Goal: Information Seeking & Learning: Learn about a topic

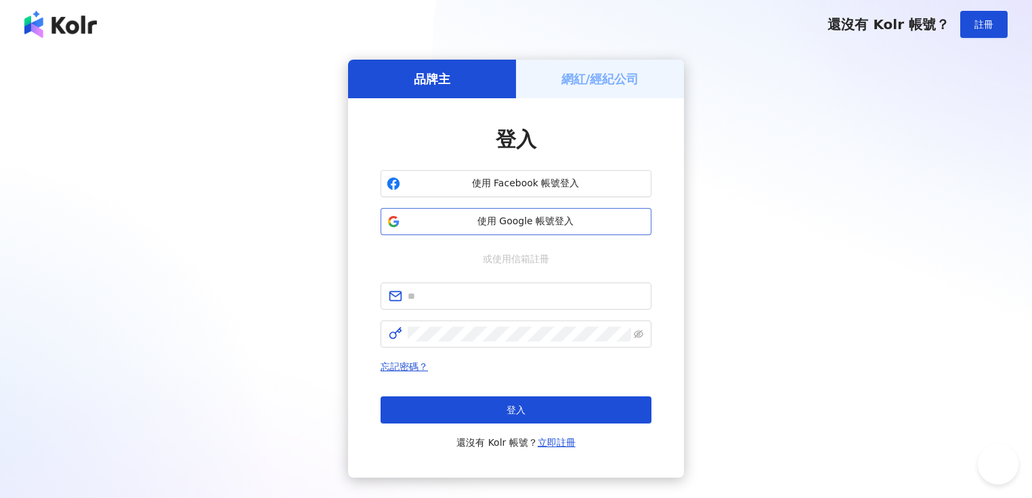
click at [514, 226] on span "使用 Google 帳號登入" at bounding box center [526, 222] width 240 height 14
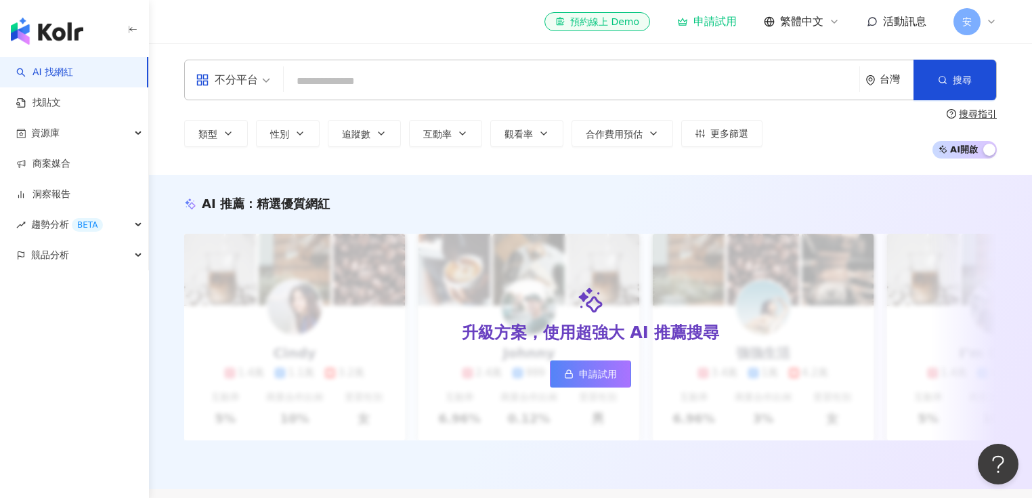
click at [320, 86] on input "search" at bounding box center [571, 81] width 565 height 26
click at [989, 19] on icon at bounding box center [991, 21] width 11 height 11
click at [991, 24] on icon at bounding box center [991, 21] width 11 height 11
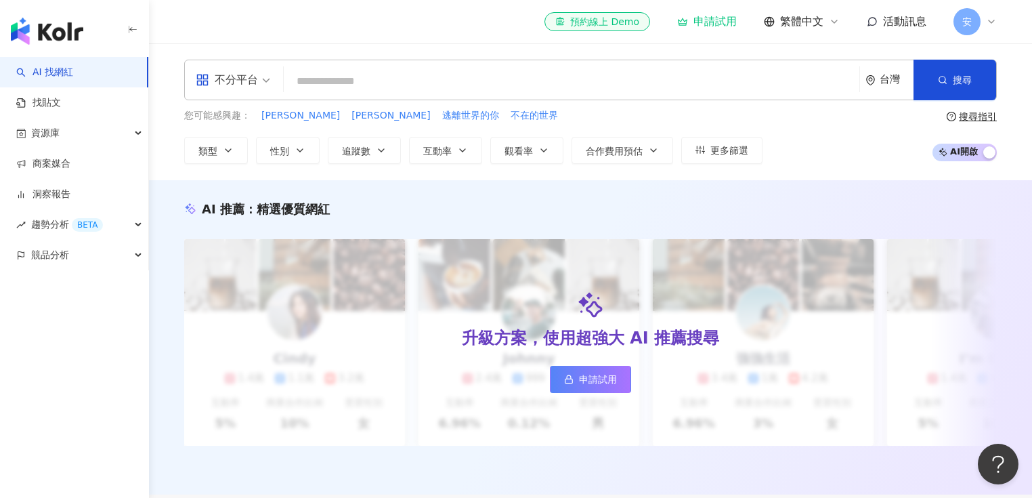
drag, startPoint x: 260, startPoint y: 86, endPoint x: 333, endPoint y: 87, distance: 73.2
click at [263, 86] on span "不分平台" at bounding box center [233, 80] width 75 height 22
click at [374, 87] on input "search" at bounding box center [571, 81] width 565 height 26
click at [989, 27] on div "安" at bounding box center [975, 21] width 43 height 27
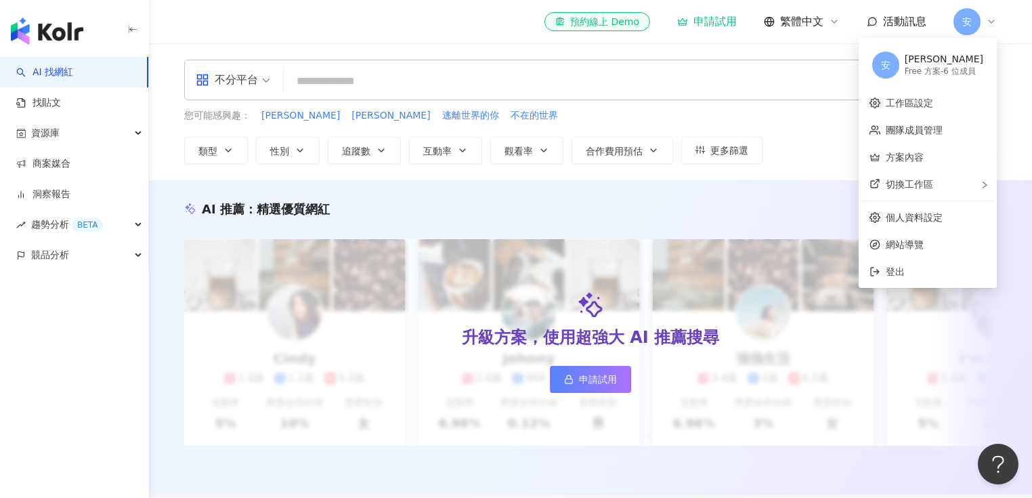
click at [120, 295] on div "AI 找網紅 找貼文 資源庫 商案媒合 洞察報告 趨勢分析 BETA 競品分析" at bounding box center [74, 277] width 149 height 441
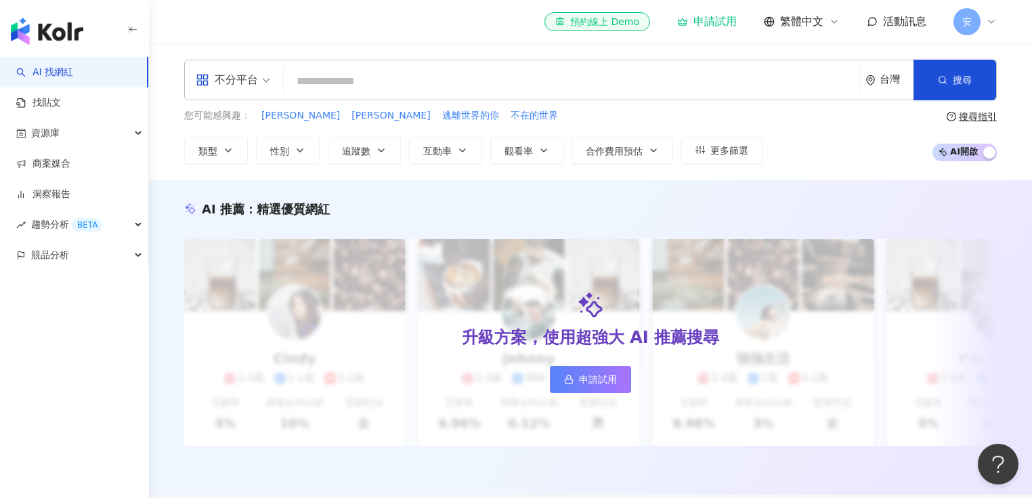
click at [990, 21] on icon at bounding box center [991, 21] width 5 height 3
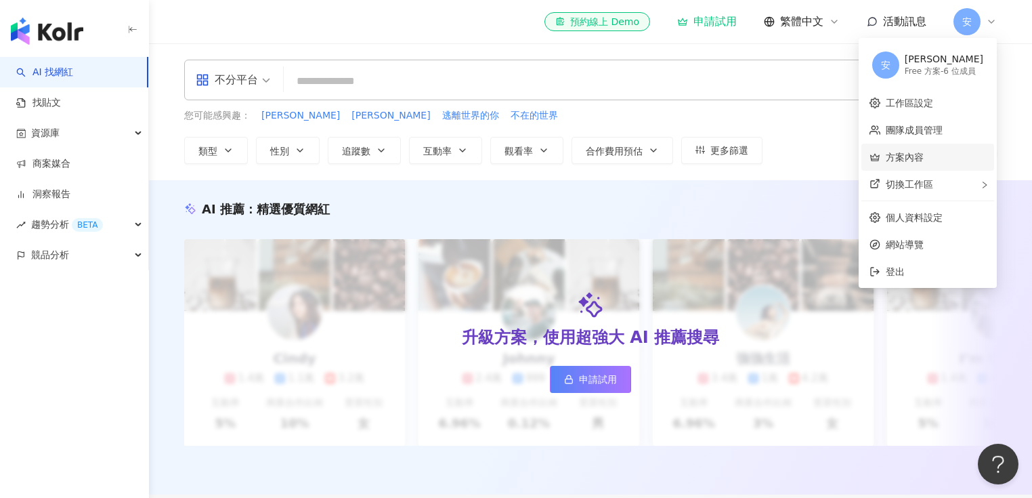
click at [909, 160] on link "方案內容" at bounding box center [905, 157] width 38 height 11
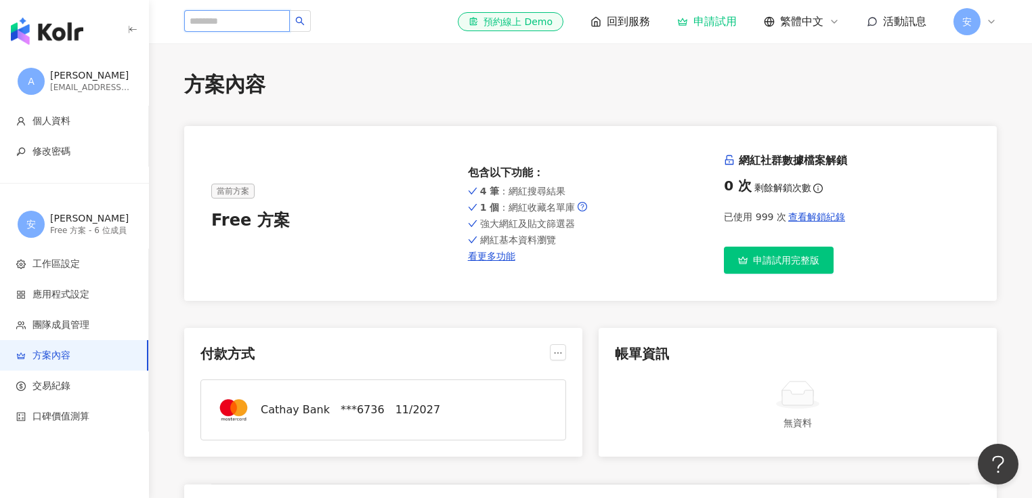
click at [226, 20] on input "search" at bounding box center [237, 21] width 106 height 22
type input "***"
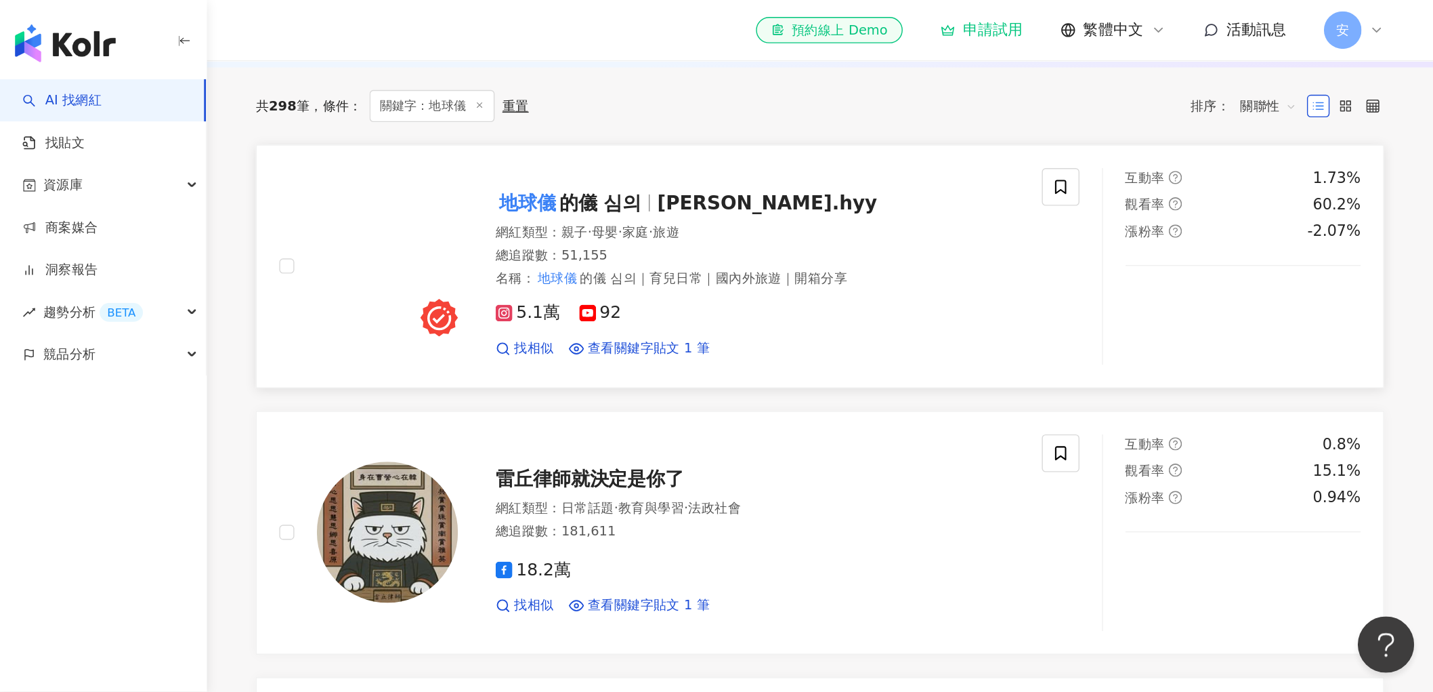
scroll to position [325, 0]
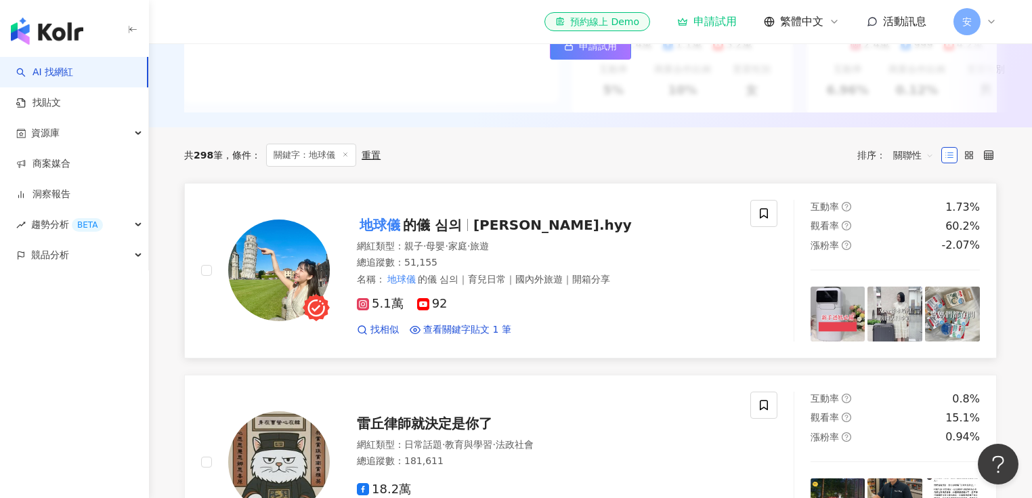
click at [269, 271] on img at bounding box center [279, 270] width 102 height 102
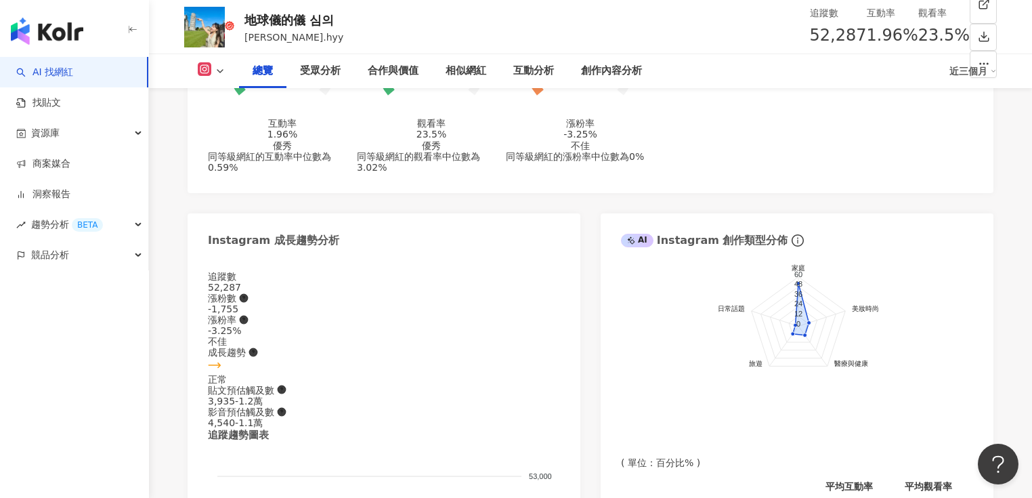
scroll to position [596, 0]
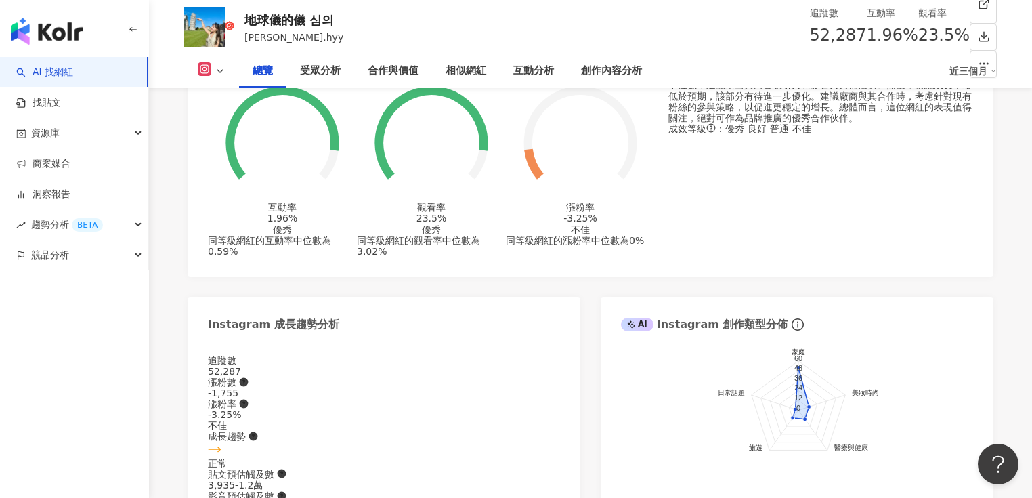
click at [147, 328] on div "AI 找網紅 找貼文 資源庫 商案媒合 洞察報告 趨勢分析 BETA 競品分析" at bounding box center [74, 277] width 149 height 441
click at [216, 68] on icon at bounding box center [220, 71] width 11 height 11
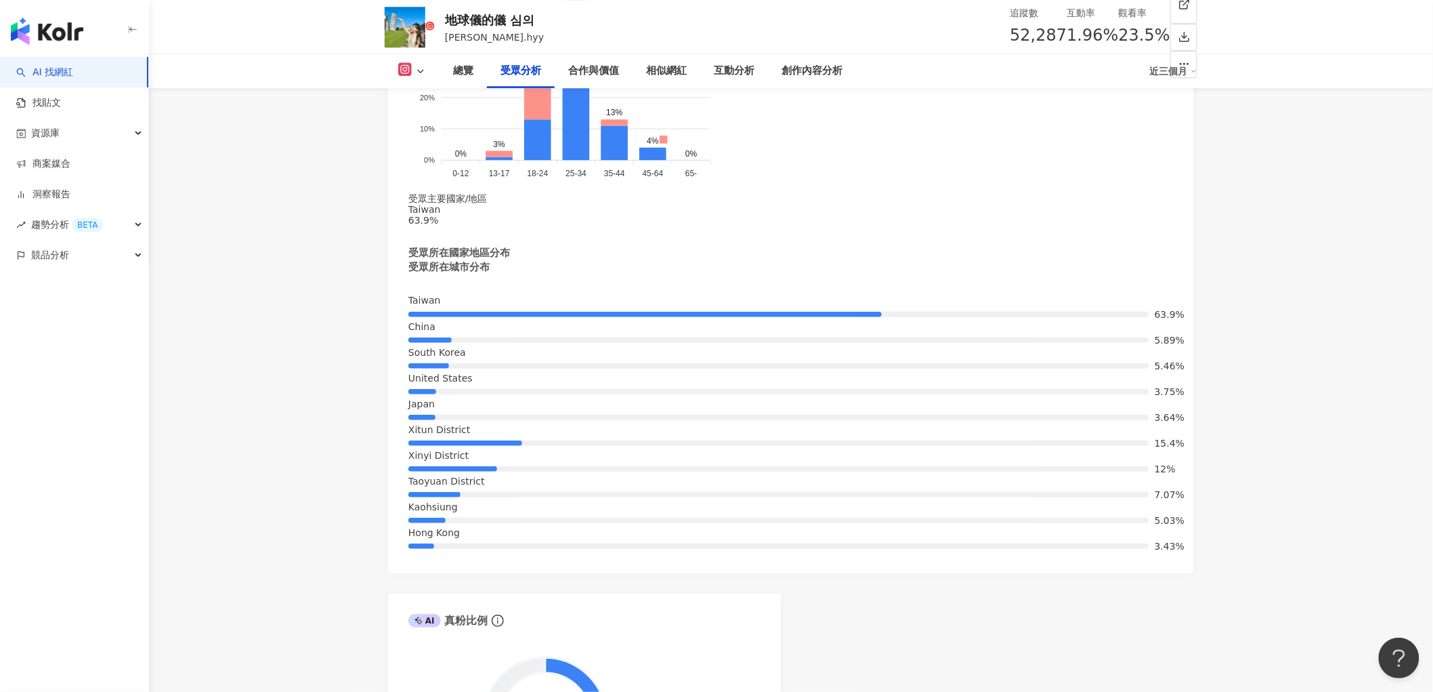
scroll to position [1716, 0]
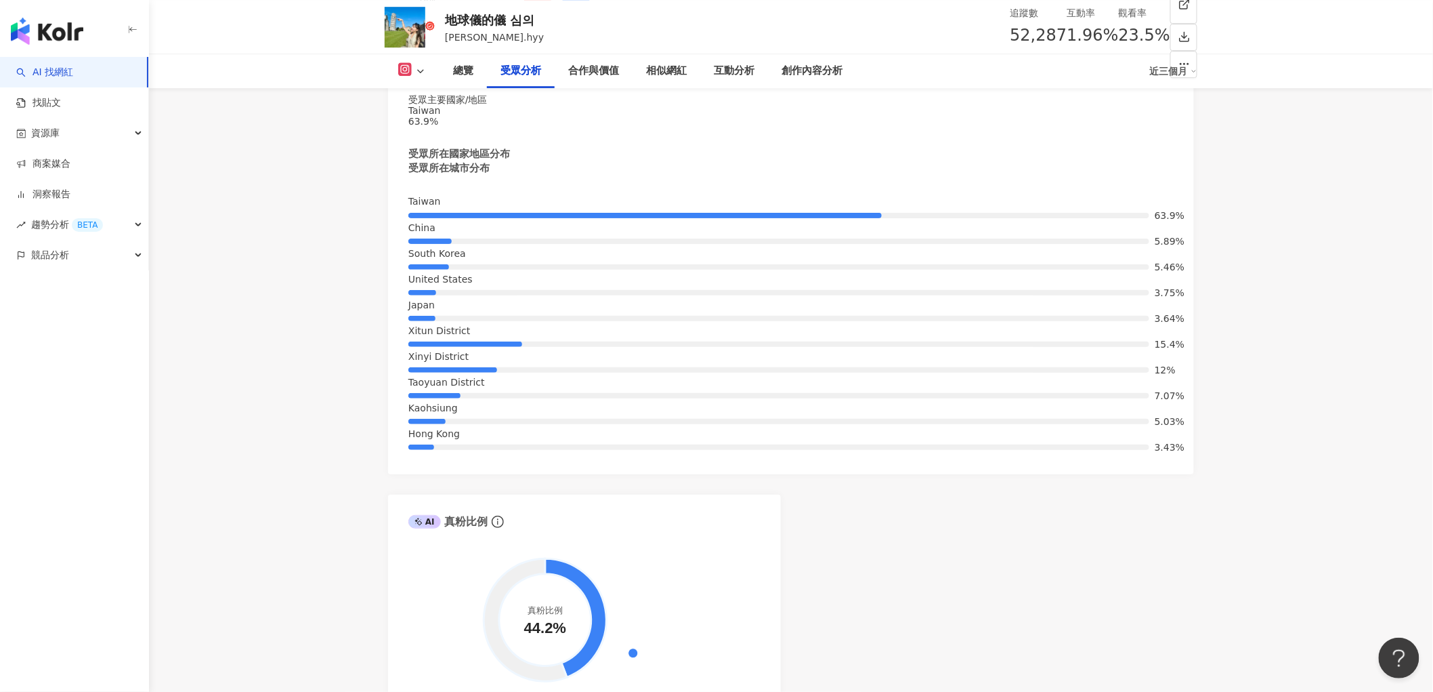
drag, startPoint x: 410, startPoint y: 265, endPoint x: 532, endPoint y: 259, distance: 122.0
copy div "Instagram 合作價值預估"
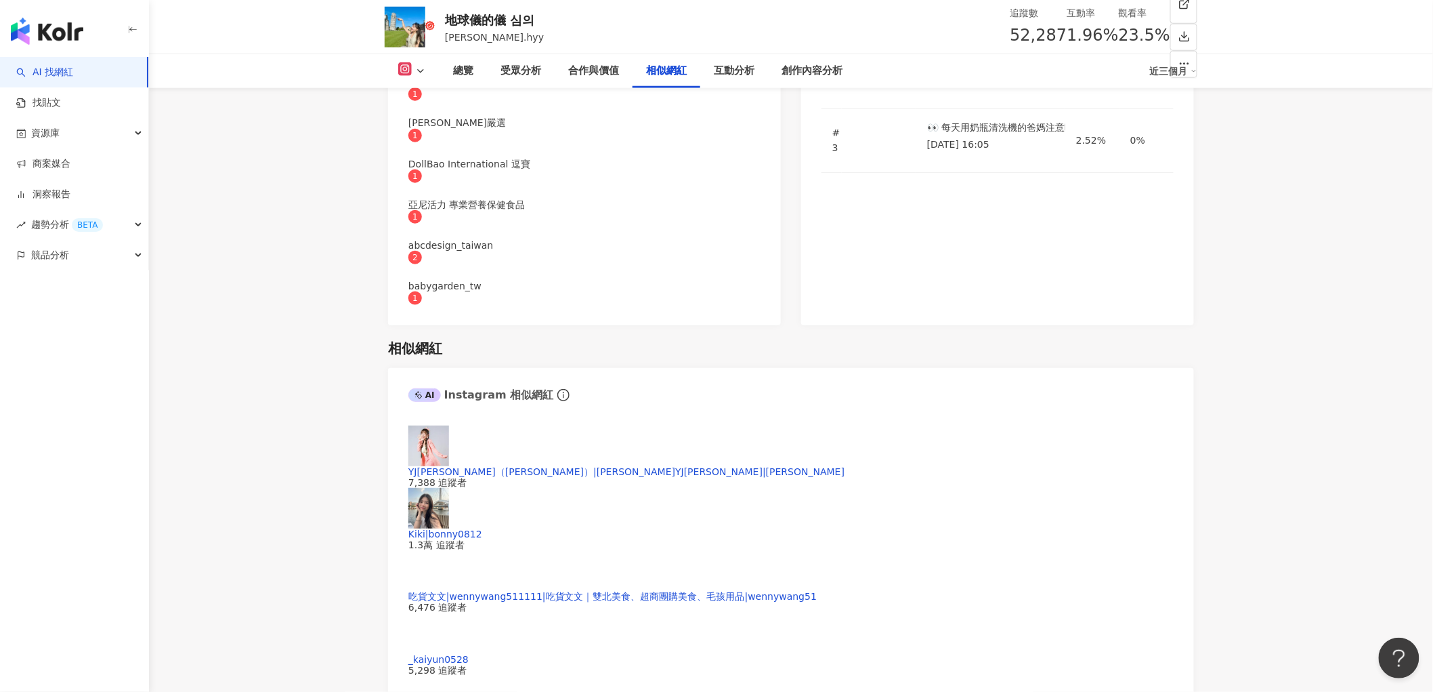
scroll to position [2995, 0]
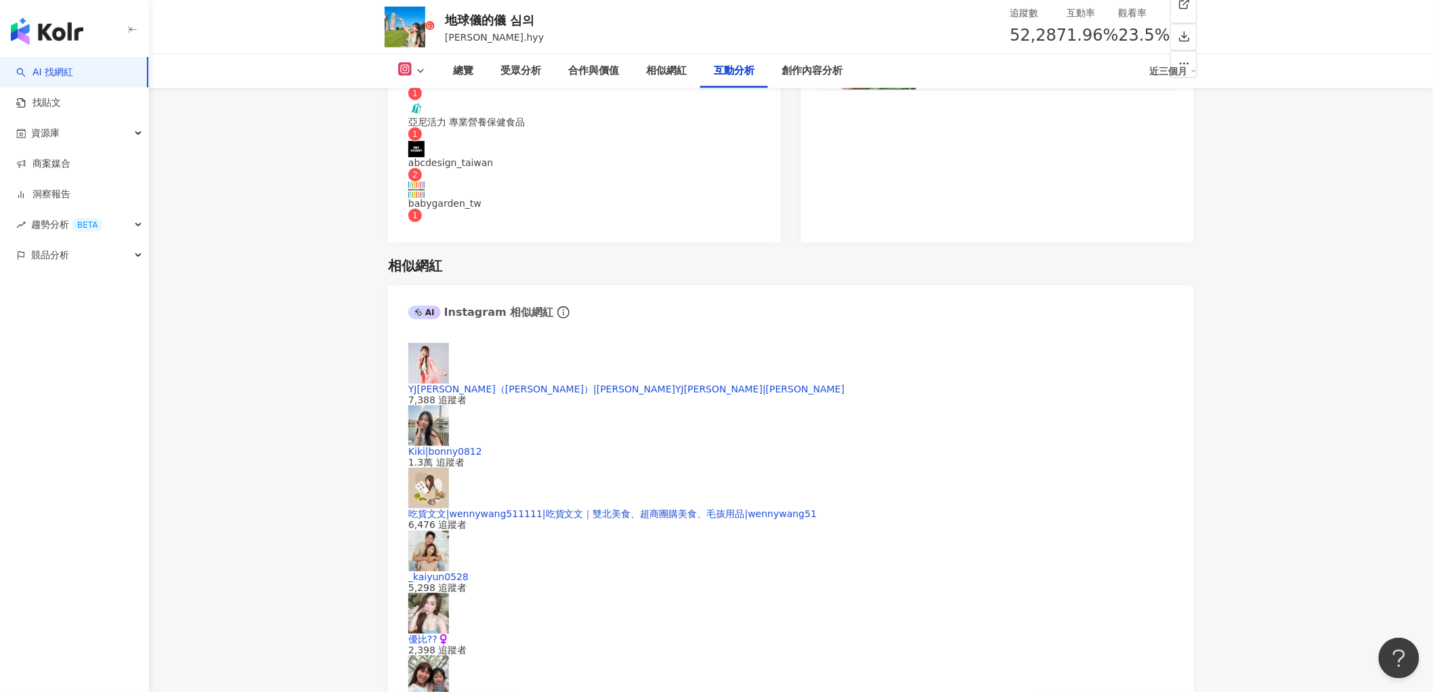
scroll to position [2760, 0]
